Goal: Task Accomplishment & Management: Manage account settings

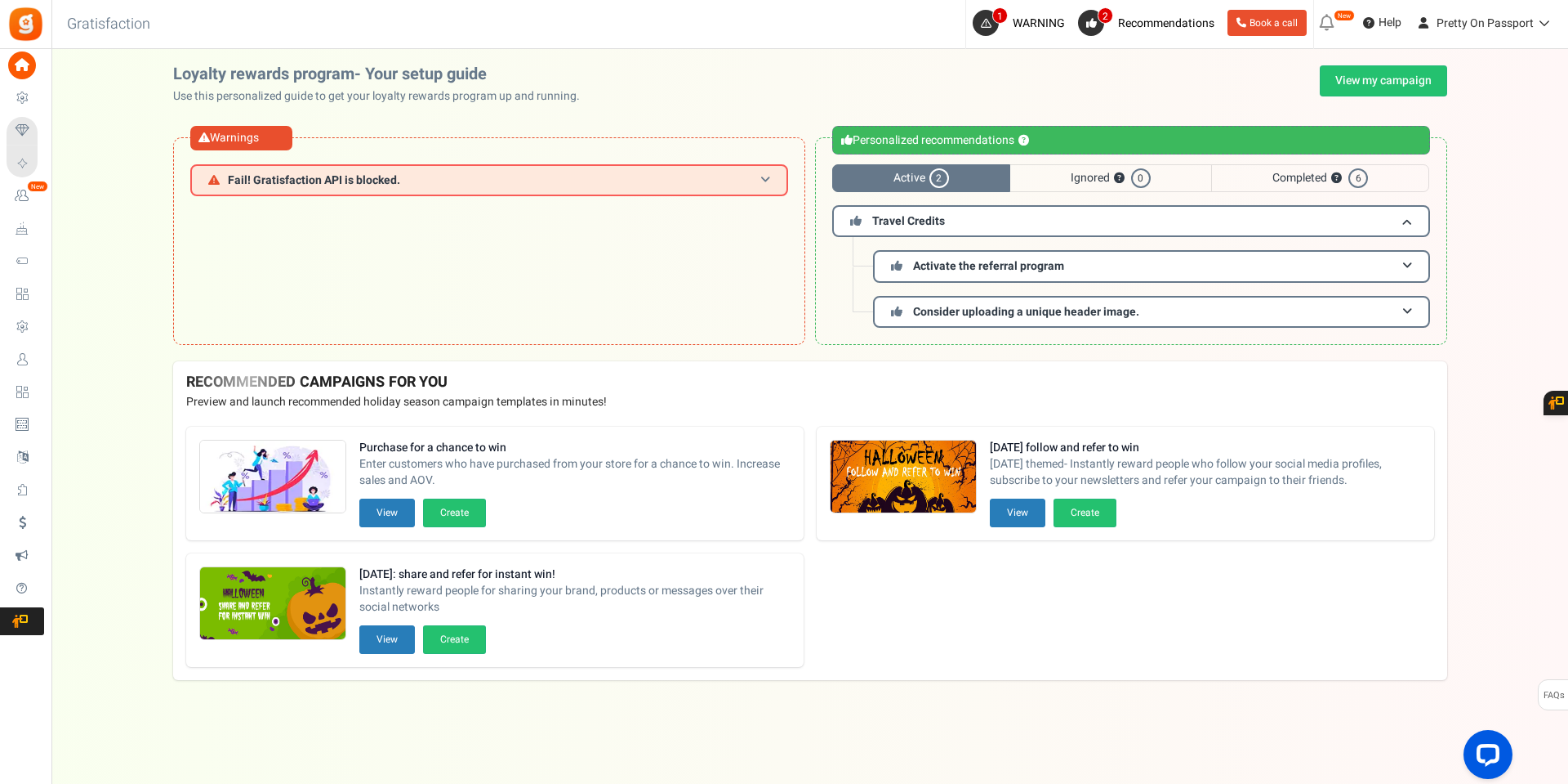
click at [454, 170] on h3 "Fail! Gratisfaction API is blocked." at bounding box center [489, 180] width 598 height 32
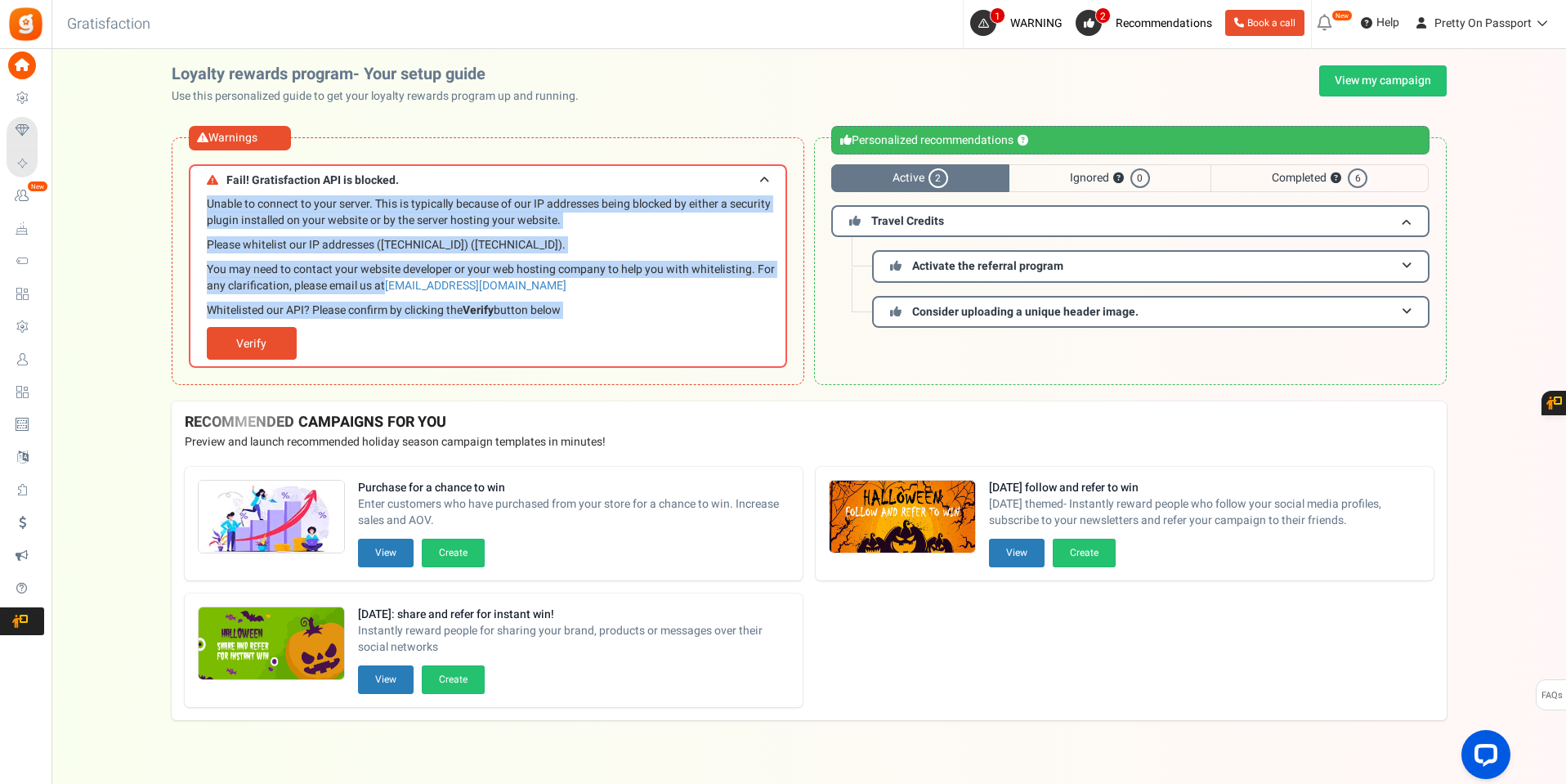
drag, startPoint x: 208, startPoint y: 202, endPoint x: 577, endPoint y: 321, distance: 387.7
click at [577, 321] on div "Unable to connect to your server. This is typically because of our IP addresses…" at bounding box center [492, 278] width 571 height 164
copy div "Unable to connect to your server. This is typically because of our IP addresses…"
click at [522, 284] on p "You may need to contact your website developer or your web hosting company to h…" at bounding box center [492, 277] width 571 height 33
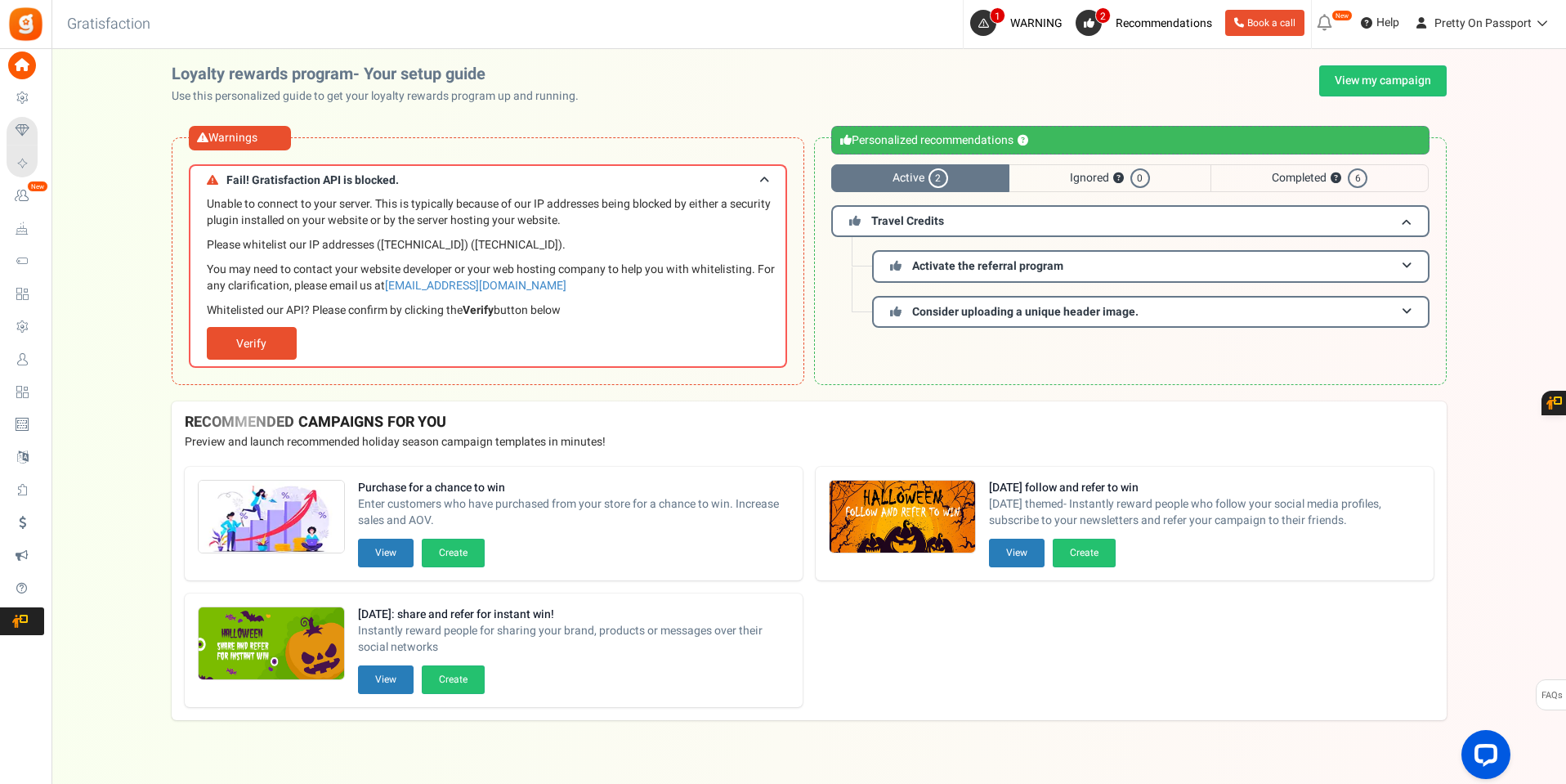
drag, startPoint x: 514, startPoint y: 280, endPoint x: 399, endPoint y: 275, distance: 115.1
click at [399, 275] on p "You may need to contact your website developer or your web hosting company to h…" at bounding box center [492, 277] width 571 height 33
click at [580, 285] on p "You may need to contact your website developer or your web hosting company to h…" at bounding box center [492, 277] width 571 height 33
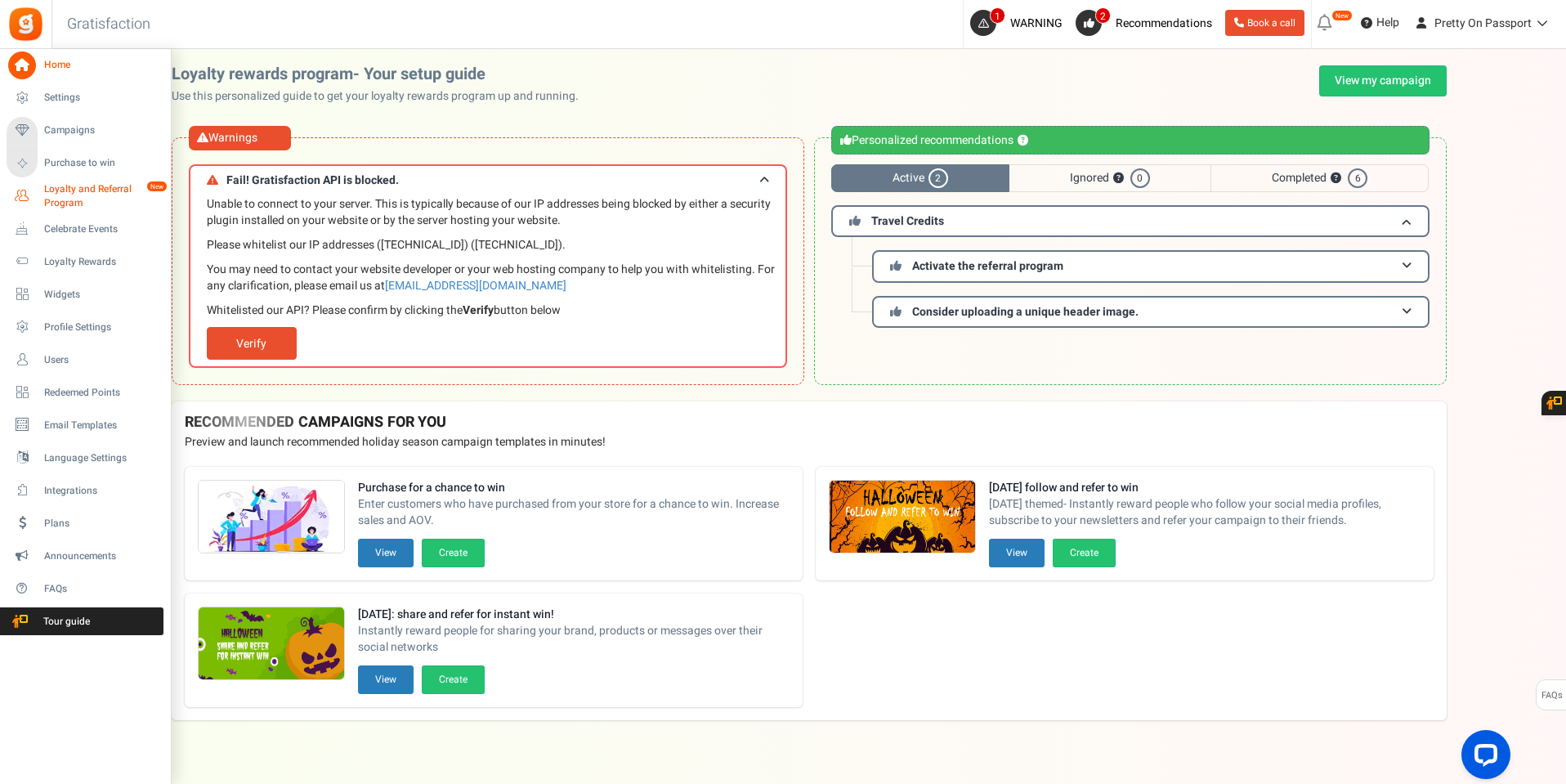
click at [77, 189] on span "Loyalty and Referral Program" at bounding box center [103, 196] width 119 height 28
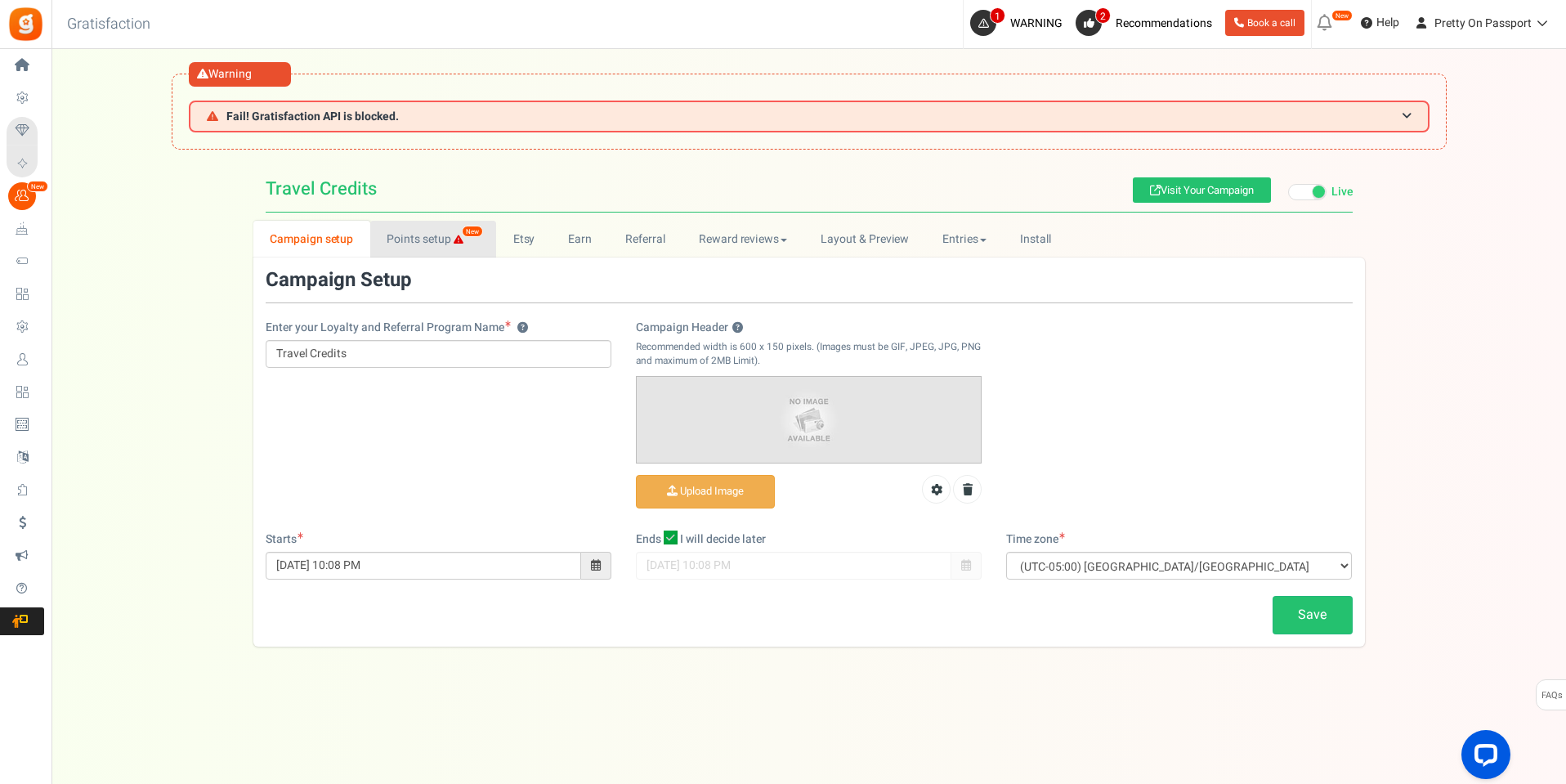
click at [416, 237] on link "Points setup New" at bounding box center [434, 239] width 126 height 37
